Goal: Check status: Check status

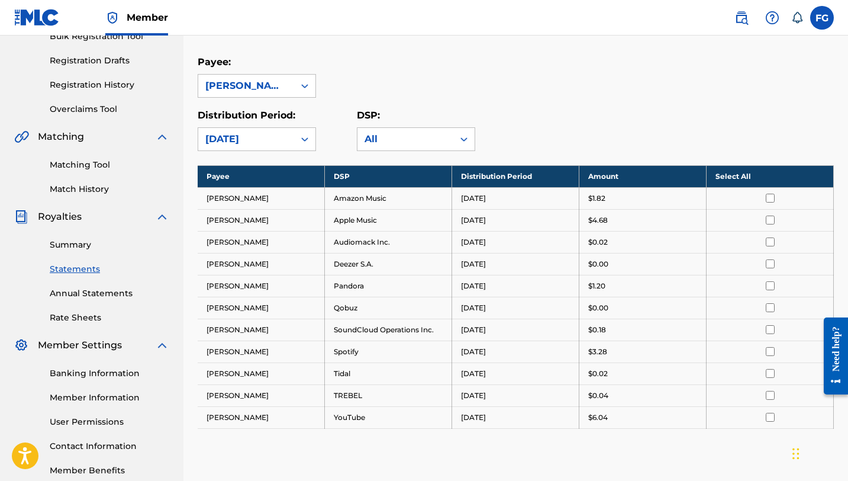
scroll to position [195, 0]
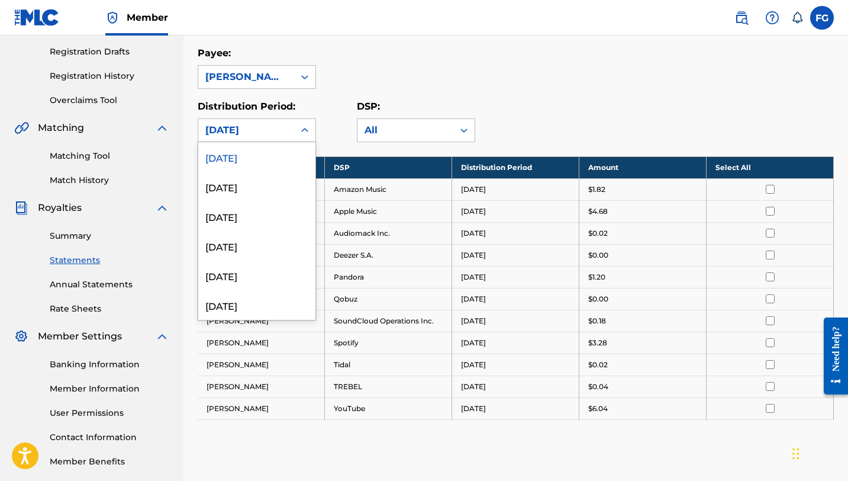
click at [285, 140] on div "[DATE]" at bounding box center [246, 130] width 96 height 22
click at [273, 188] on div "[DATE]" at bounding box center [256, 187] width 117 height 30
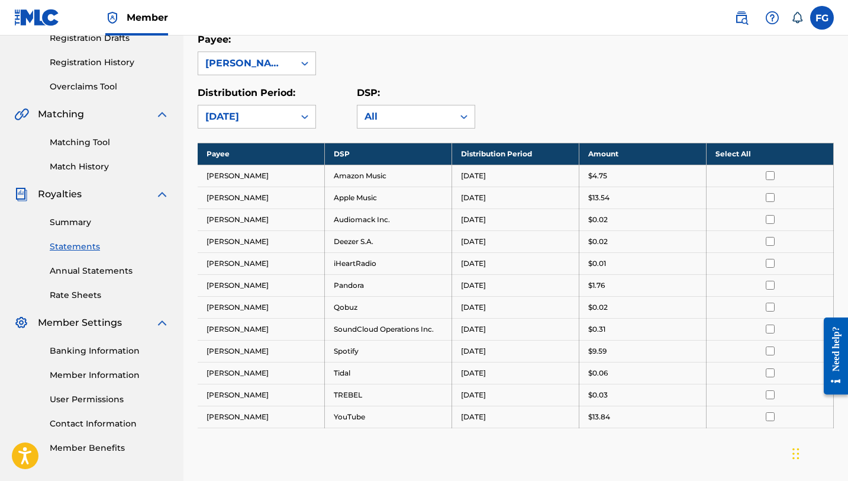
scroll to position [210, 0]
click at [294, 119] on div at bounding box center [304, 115] width 21 height 21
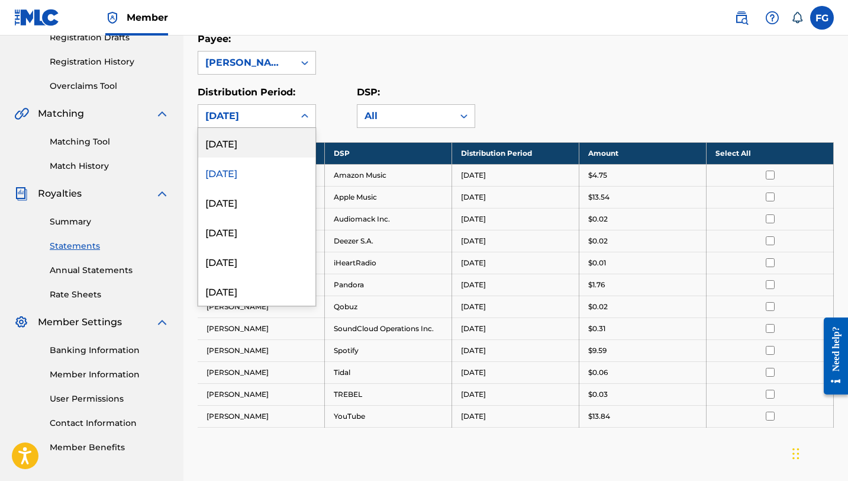
click at [286, 145] on div "[DATE]" at bounding box center [256, 143] width 117 height 30
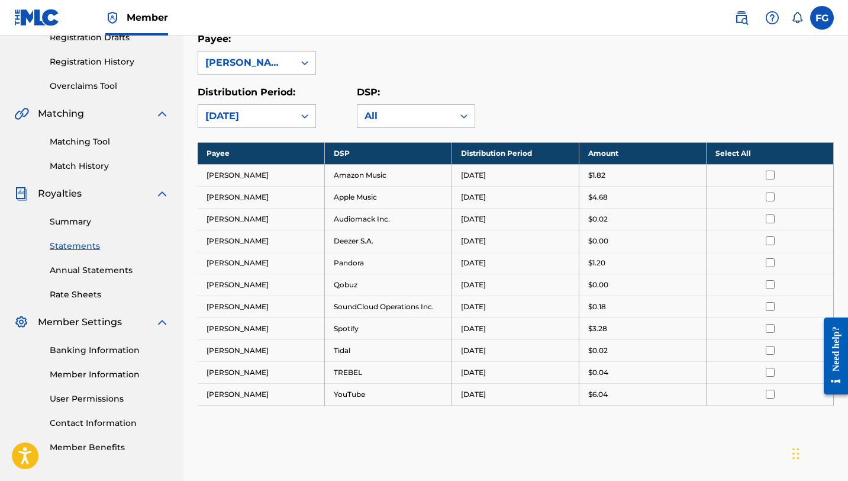
click at [287, 119] on div "[DATE]" at bounding box center [246, 116] width 82 height 14
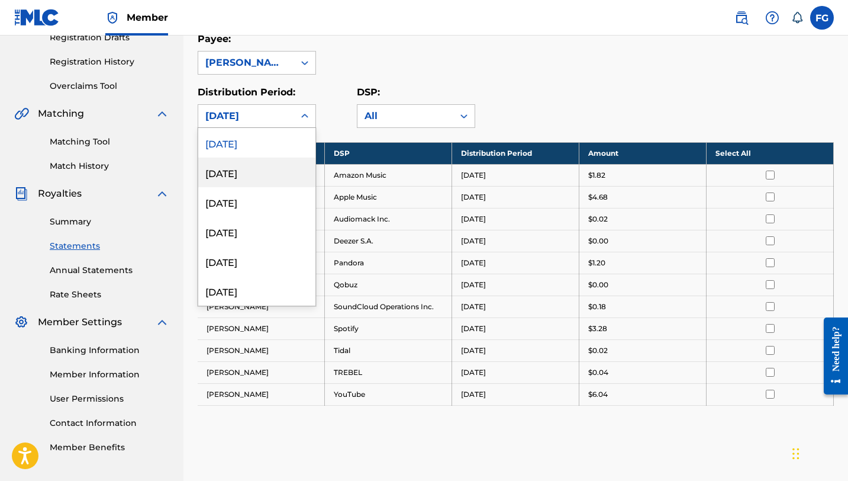
click at [276, 175] on div "[DATE]" at bounding box center [256, 172] width 117 height 30
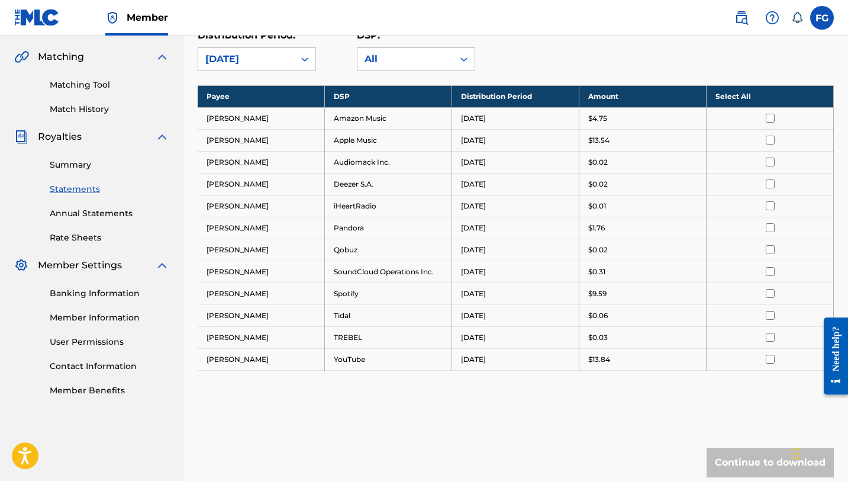
scroll to position [262, 0]
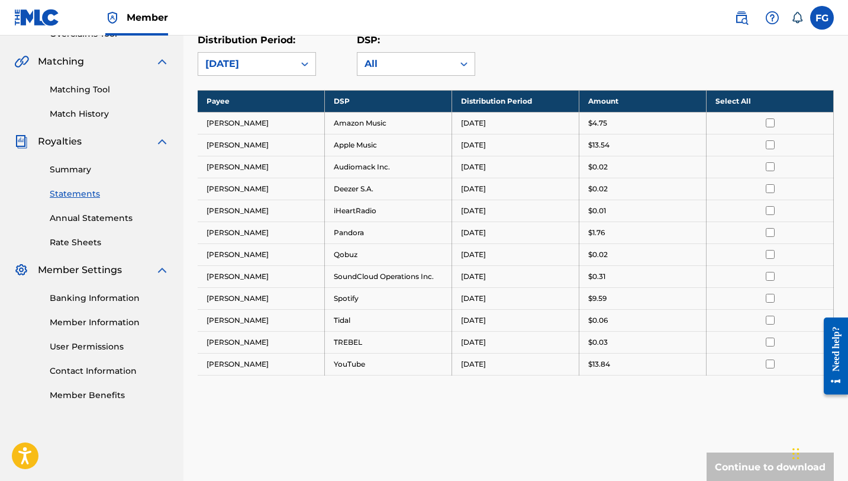
click at [294, 67] on div at bounding box center [304, 63] width 21 height 21
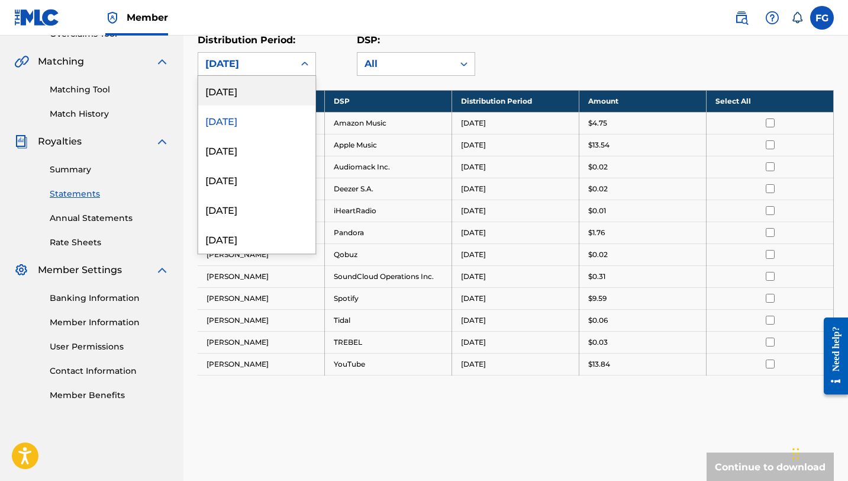
click at [287, 96] on div "[DATE]" at bounding box center [256, 91] width 117 height 30
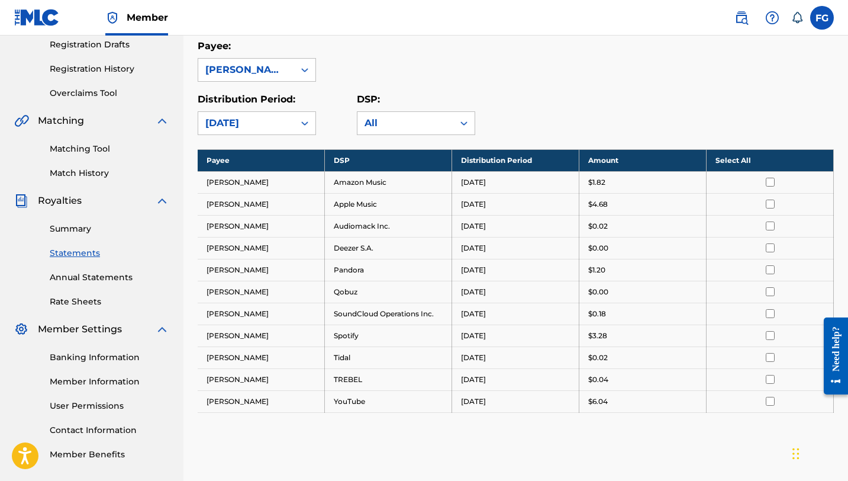
scroll to position [0, 0]
